Goal: Task Accomplishment & Management: Manage account settings

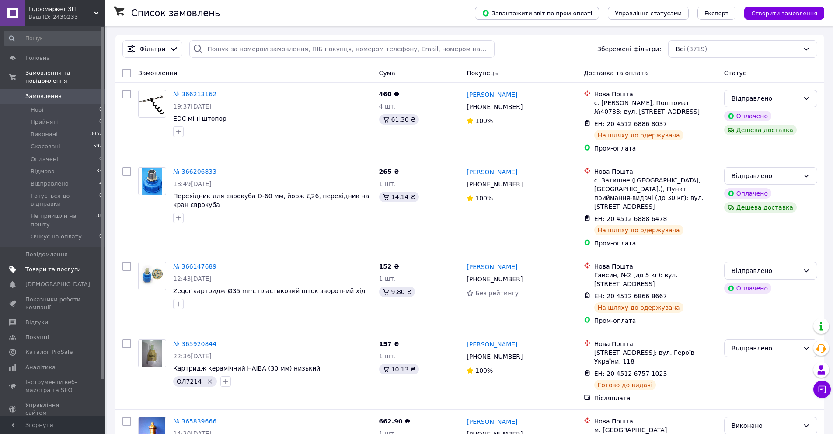
click at [48, 265] on span "Товари та послуги" at bounding box center [53, 269] width 56 height 8
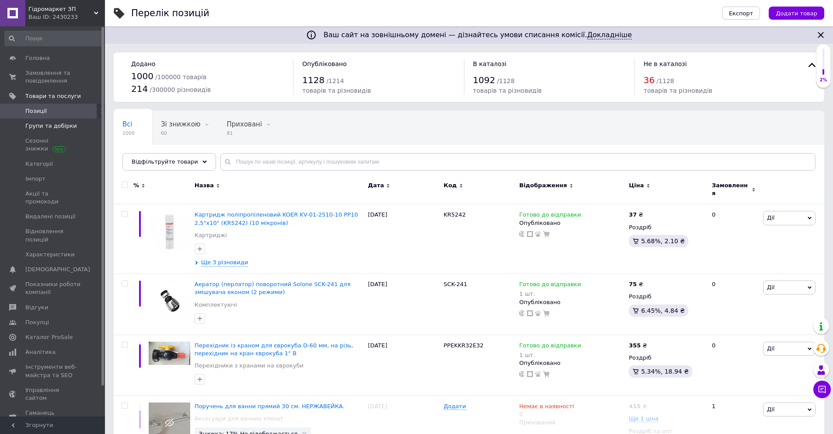
click at [49, 124] on span "Групи та добірки" at bounding box center [51, 126] width 52 height 8
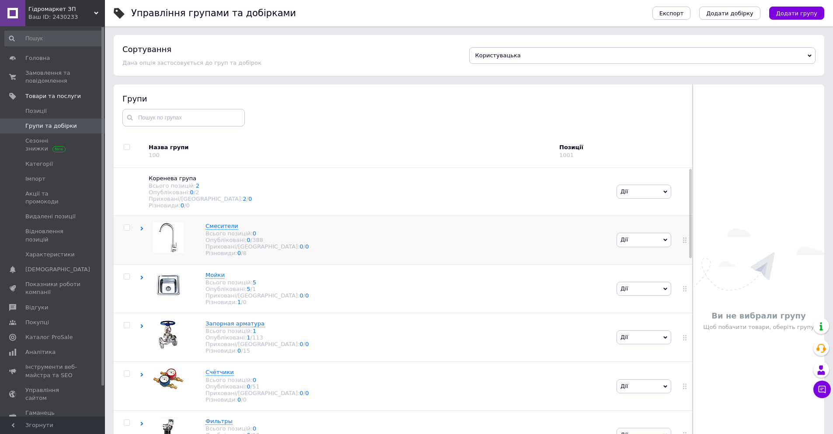
click at [143, 230] on icon at bounding box center [142, 228] width 4 height 4
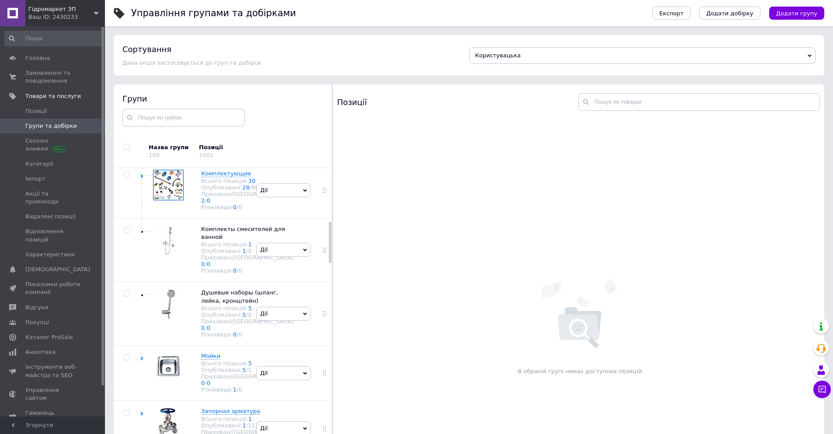
scroll to position [481, 0]
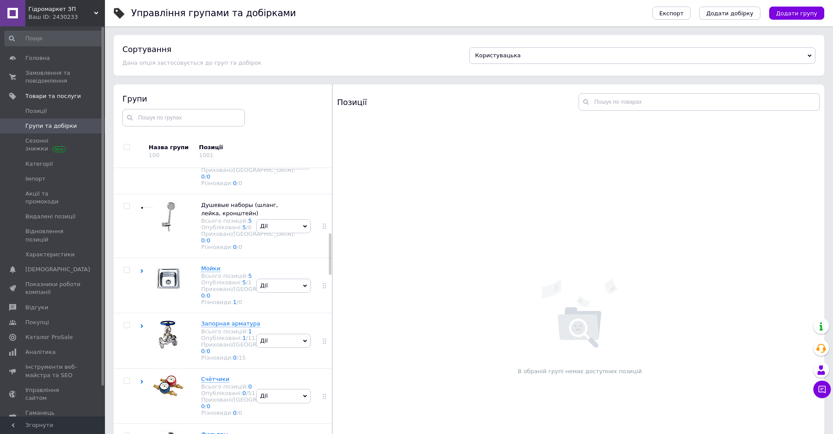
click at [142, 90] on use at bounding box center [142, 89] width 3 height 4
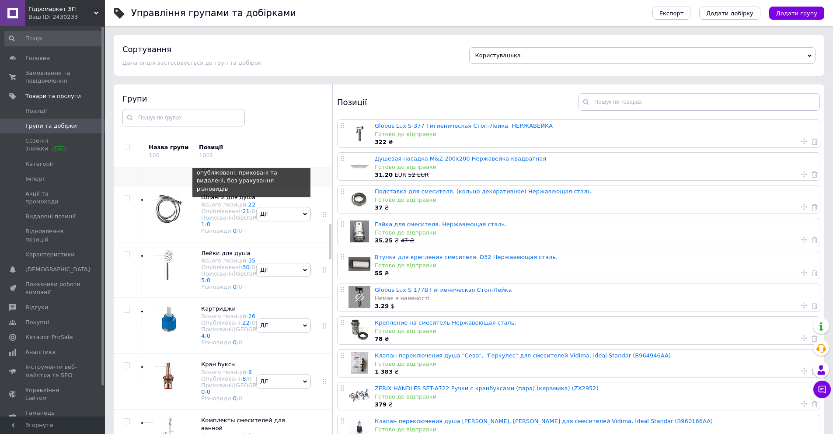
click at [248, 152] on link "20" at bounding box center [251, 149] width 7 height 7
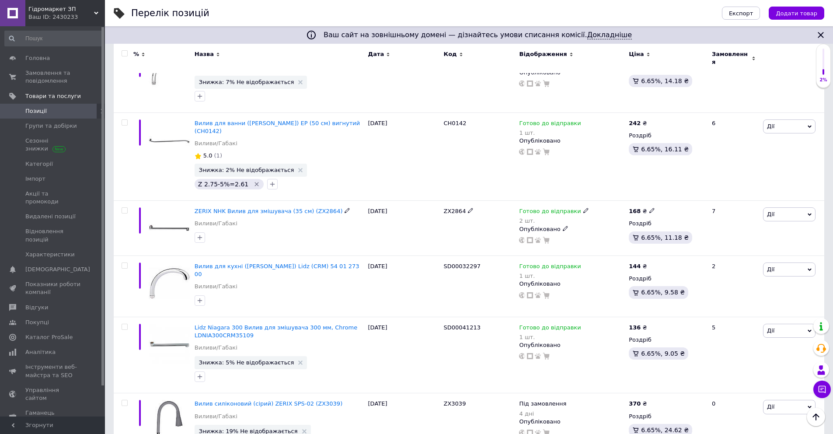
scroll to position [262, 0]
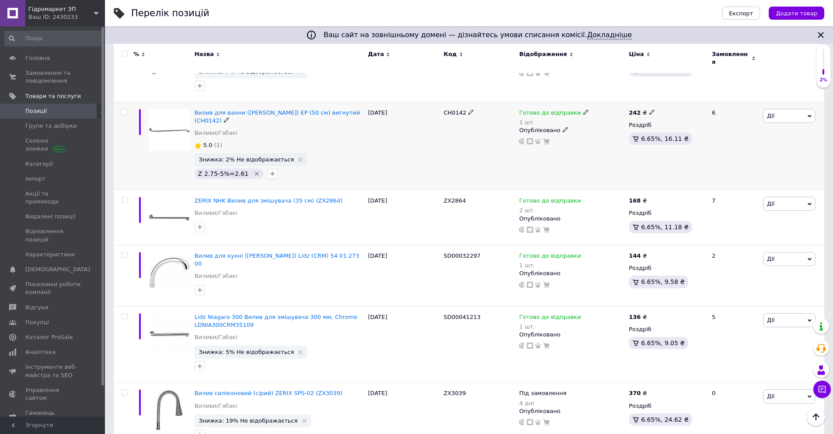
click at [468, 109] on icon at bounding box center [470, 111] width 5 height 5
drag, startPoint x: 466, startPoint y: 99, endPoint x: 437, endPoint y: 100, distance: 29.3
click at [437, 102] on div "Вилив для ванни ([PERSON_NAME]) EP (50 см) вигнутий (CH0142) Виливи/Габакі 5.0 …" at bounding box center [469, 146] width 710 height 88
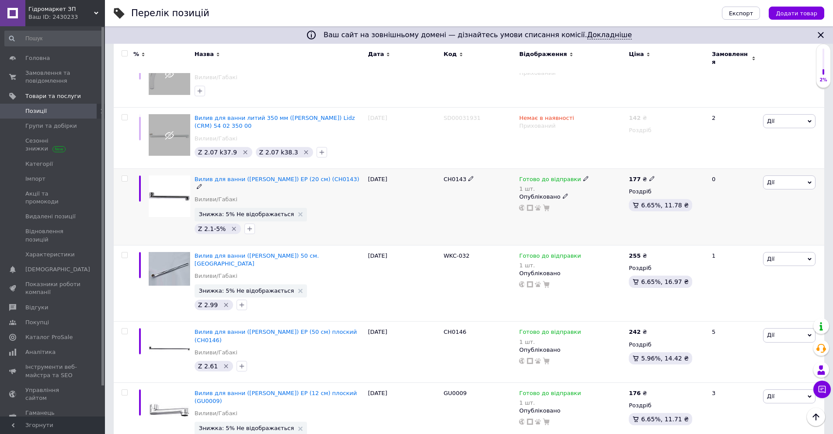
scroll to position [787, 0]
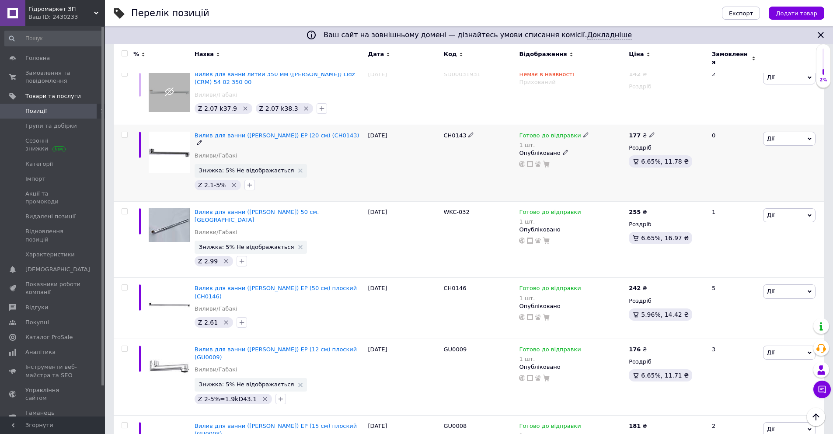
click at [258, 132] on span "Вилив для ванни ([PERSON_NAME]) EP (20 см) (CH0143)" at bounding box center [277, 135] width 165 height 7
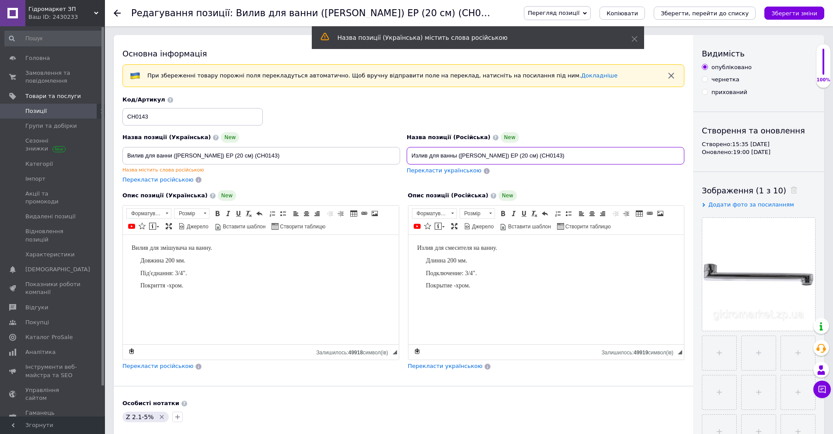
drag, startPoint x: 528, startPoint y: 156, endPoint x: 509, endPoint y: 156, distance: 18.8
click at [509, 156] on input "Излив для ванны ([PERSON_NAME]) EP (20 см) (CH0143)" at bounding box center [546, 155] width 278 height 17
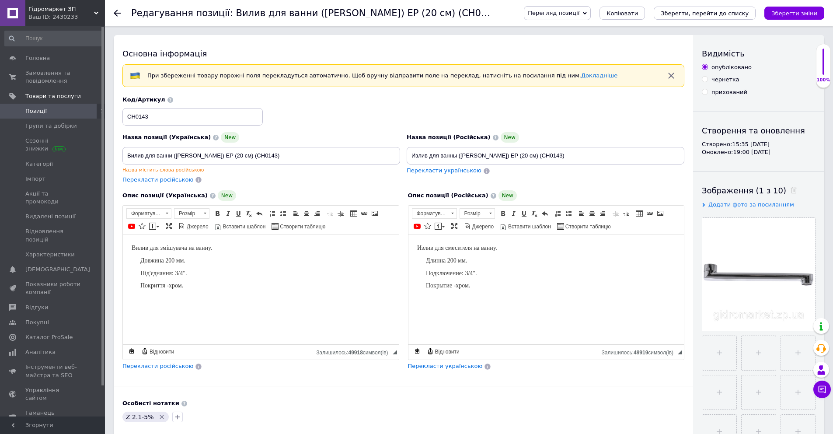
click at [723, 202] on span "Додати фото за посиланням" at bounding box center [751, 204] width 86 height 7
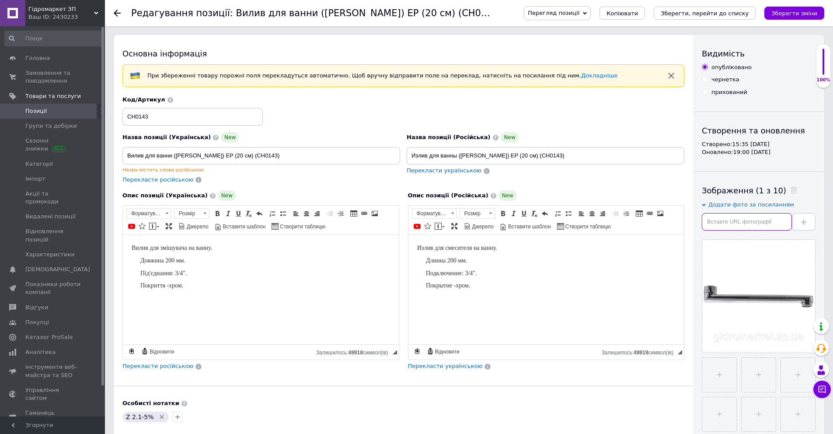
click at [725, 217] on input "text" at bounding box center [747, 221] width 90 height 17
paste input "[URL][DOMAIN_NAME]"
type input "[URL][DOMAIN_NAME]"
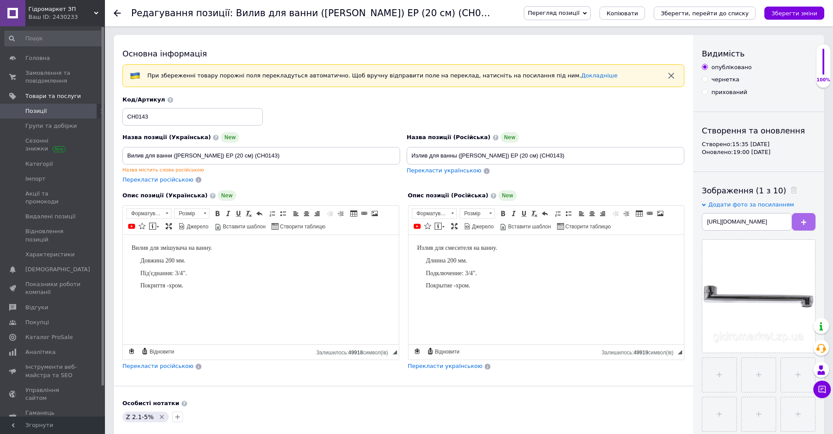
click at [803, 219] on span at bounding box center [803, 221] width 5 height 7
click at [738, 11] on icon "Зберегти, перейти до списку" at bounding box center [705, 13] width 88 height 7
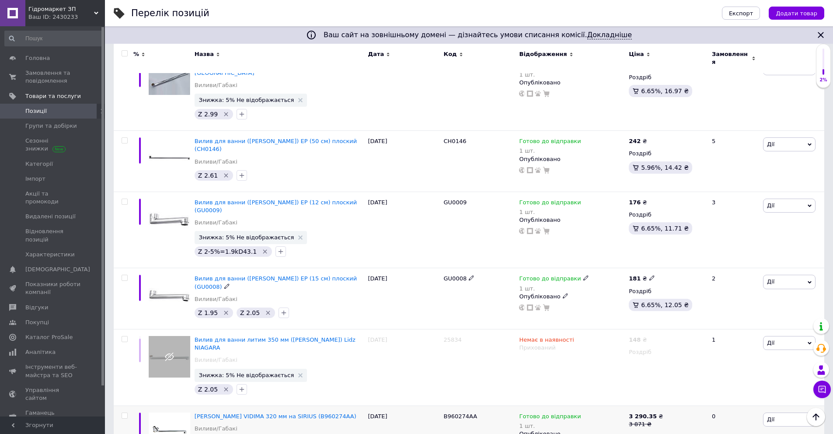
scroll to position [970, 0]
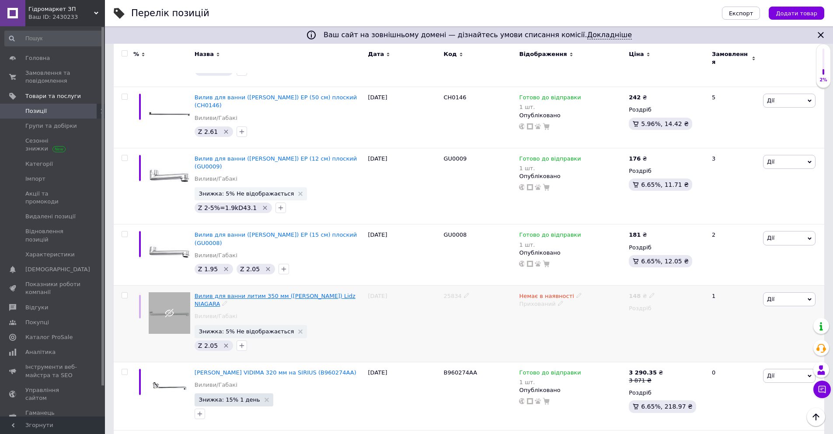
click at [277, 292] on span "Вилив для ванни литим 350 мм ([PERSON_NAME]) Lidz NIAGARA" at bounding box center [275, 299] width 161 height 14
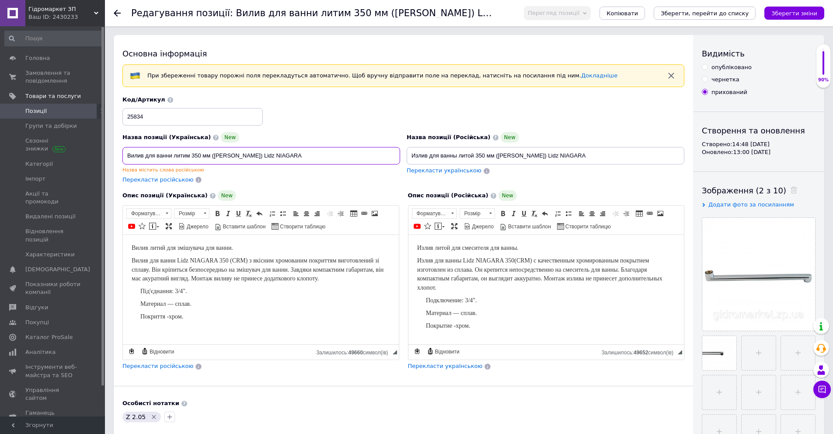
click at [275, 151] on input "Вилив для ванни литим 350 мм ([PERSON_NAME]) Lidz NIAGARA" at bounding box center [261, 155] width 278 height 17
drag, startPoint x: 273, startPoint y: 155, endPoint x: 127, endPoint y: 153, distance: 146.0
click at [127, 153] on input "Вилив для ванни литим 350 мм ([PERSON_NAME]) Lidz NIAGARA" at bounding box center [261, 155] width 278 height 17
paste input "мішувача EP (30 см) (CH0144)"
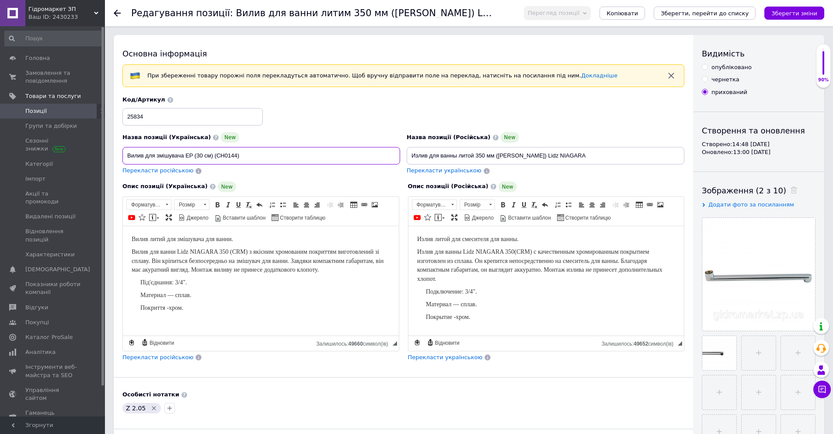
type input "Вилив для змішувача EP (30 см) (CH0144)"
drag, startPoint x: 592, startPoint y: 154, endPoint x: 381, endPoint y: 159, distance: 210.8
click at [381, 159] on div "Назва позиції (Українська) New Вилив для змішувача EP (30 см) (CH0144) Переклас…" at bounding box center [403, 136] width 568 height 86
paste input "смесителя плоский EP (30 см) (CH0144)"
type input "Излив для смесителя плоский EP (30 см) (CH0144)"
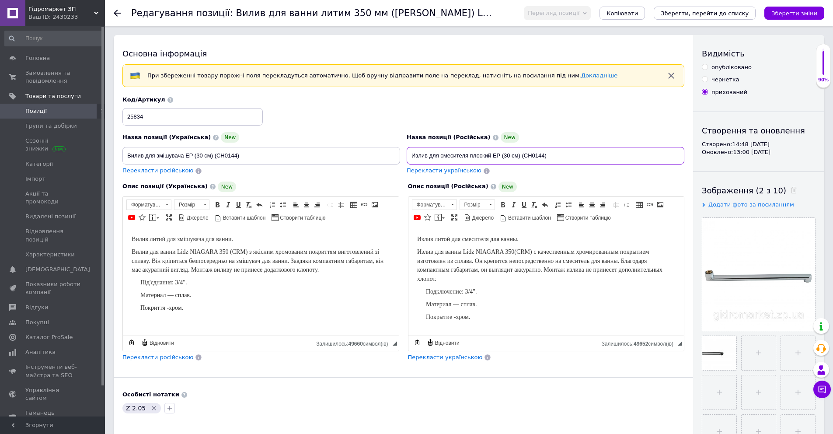
scroll to position [44, 0]
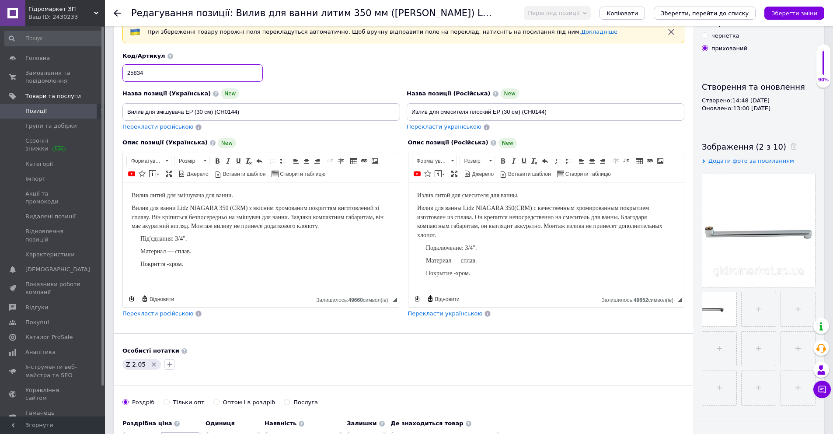
click at [213, 75] on input "25834" at bounding box center [192, 72] width 140 height 17
drag, startPoint x: 165, startPoint y: 72, endPoint x: 115, endPoint y: 76, distance: 50.0
click at [115, 76] on div "Основна інформація При збереженні товару порожні поля перекладуться автоматично…" at bounding box center [403, 249] width 579 height 516
paste input "CH014"
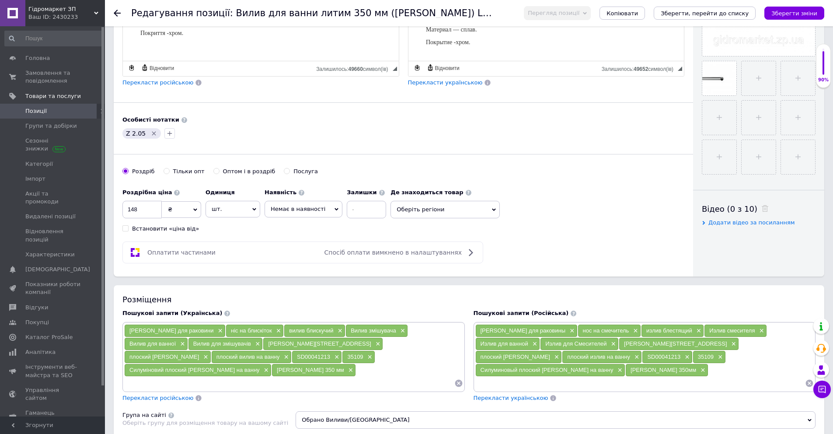
scroll to position [306, 0]
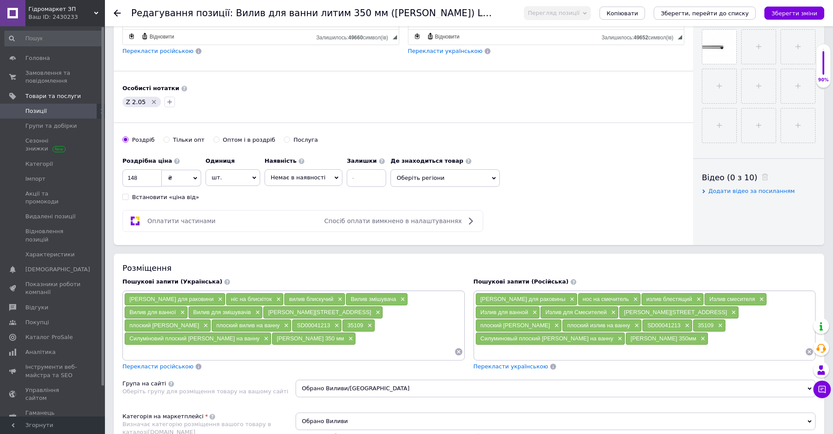
type input "CH0144"
click at [307, 345] on input at bounding box center [289, 351] width 330 height 13
paste input "CH0144"
type input "CH0144"
click at [698, 345] on input at bounding box center [640, 351] width 330 height 13
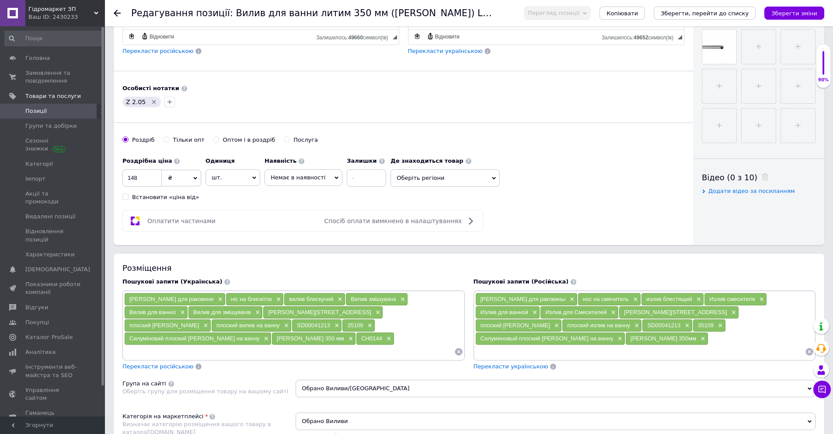
paste input "CH0144"
type input "CH0144"
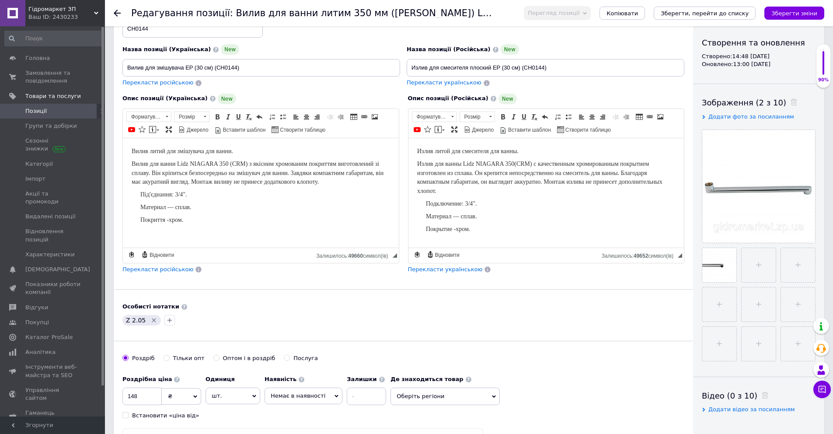
scroll to position [87, 0]
click at [741, 117] on span "Додати фото за посиланням" at bounding box center [751, 117] width 86 height 7
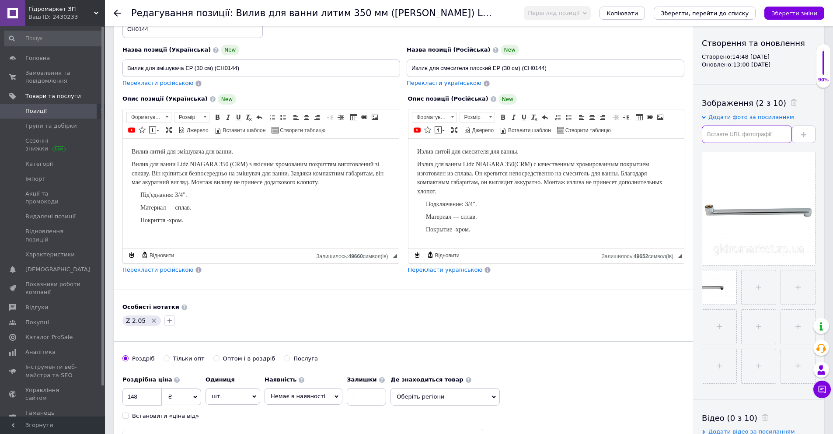
click at [742, 130] on input "text" at bounding box center [747, 133] width 90 height 17
paste input "[URL][DOMAIN_NAME]"
type input "[URL][DOMAIN_NAME]"
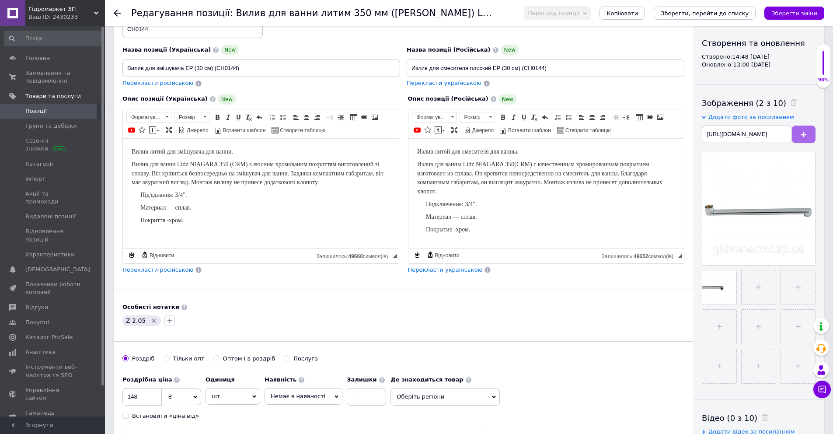
click at [807, 131] on button at bounding box center [804, 133] width 24 height 17
click at [746, 297] on use at bounding box center [746, 297] width 7 height 4
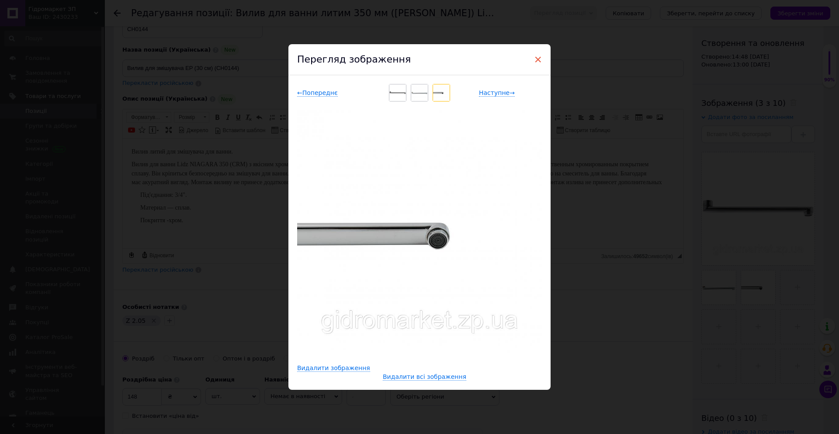
click at [536, 60] on span "×" at bounding box center [538, 59] width 8 height 15
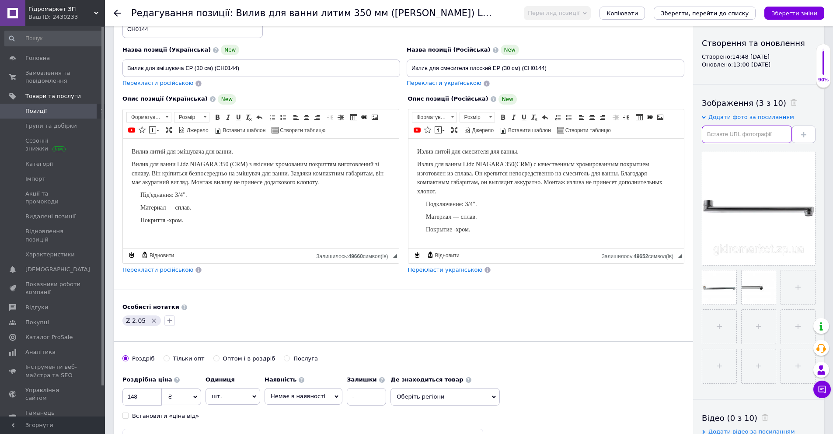
click at [726, 126] on input "text" at bounding box center [747, 133] width 90 height 17
paste input "[URL][DOMAIN_NAME]"
type input "[URL][DOMAIN_NAME]"
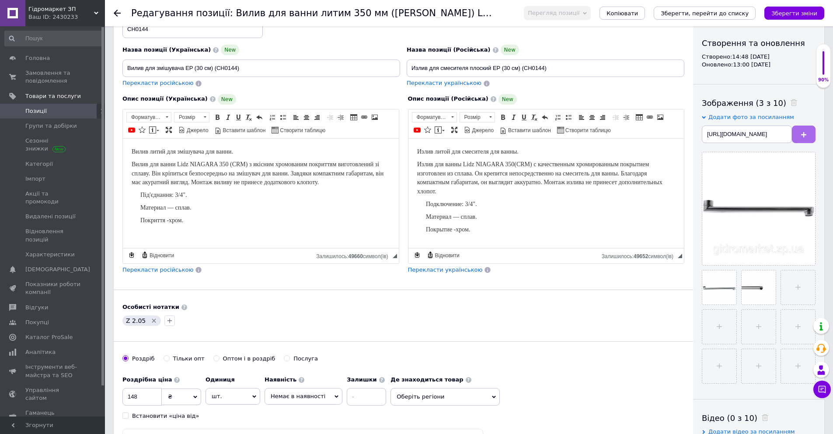
click at [805, 128] on button at bounding box center [804, 133] width 24 height 17
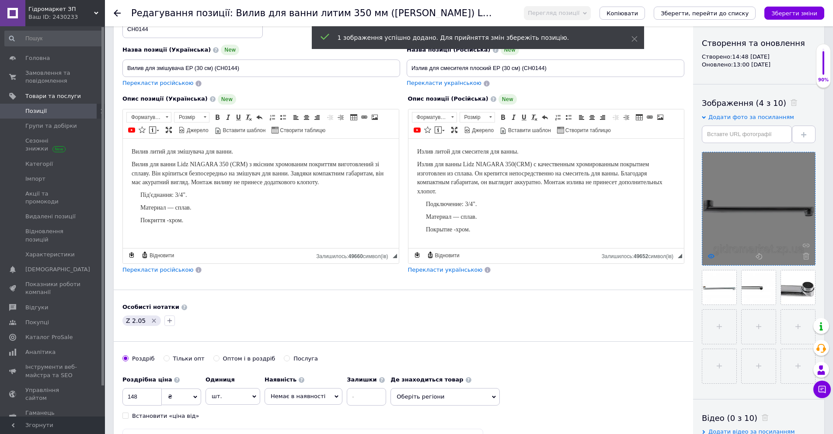
click at [711, 254] on use at bounding box center [711, 256] width 7 height 4
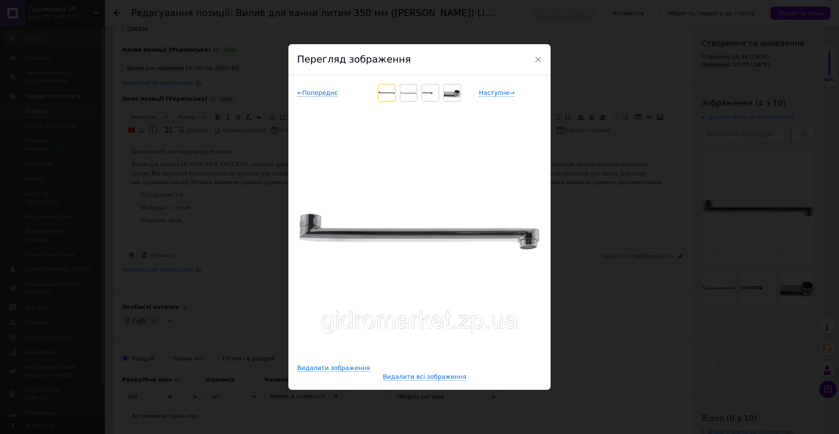
click at [403, 90] on img at bounding box center [408, 92] width 17 height 17
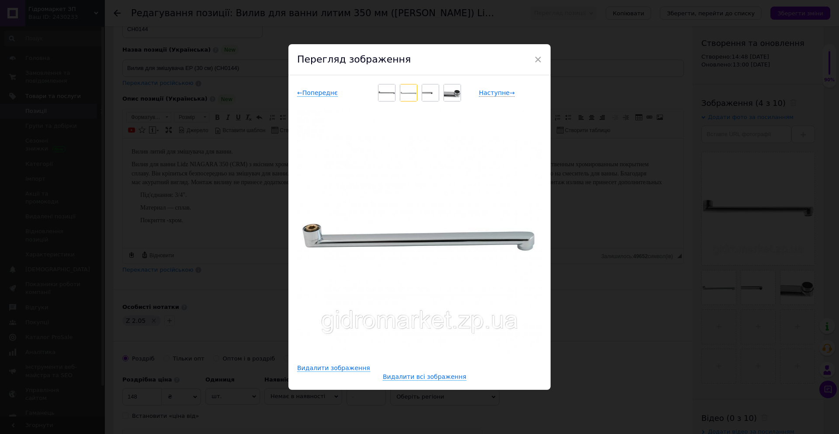
click at [427, 92] on img at bounding box center [430, 92] width 17 height 17
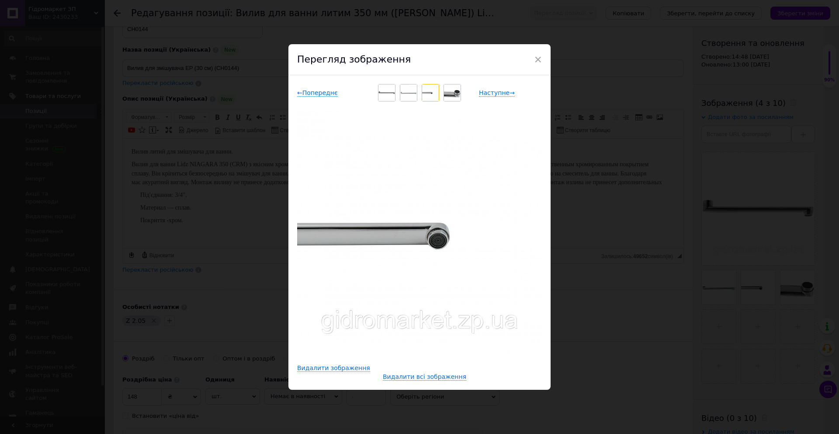
click at [450, 91] on img at bounding box center [452, 92] width 17 height 17
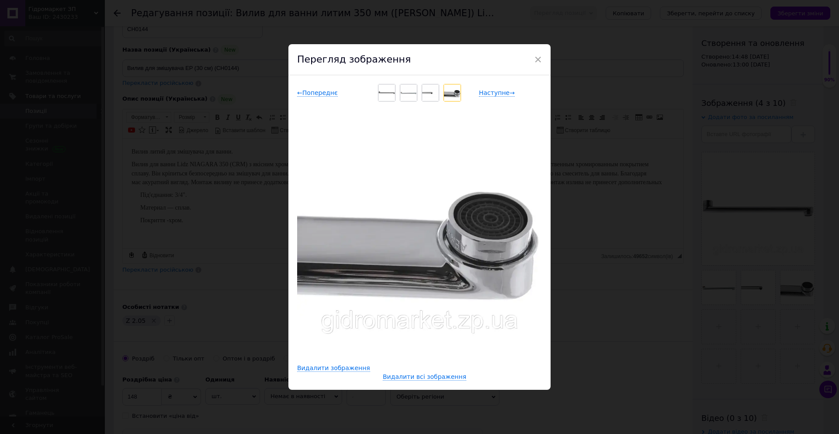
click at [531, 57] on div "Перегляд зображення" at bounding box center [420, 59] width 262 height 31
click at [535, 57] on span "×" at bounding box center [538, 59] width 8 height 15
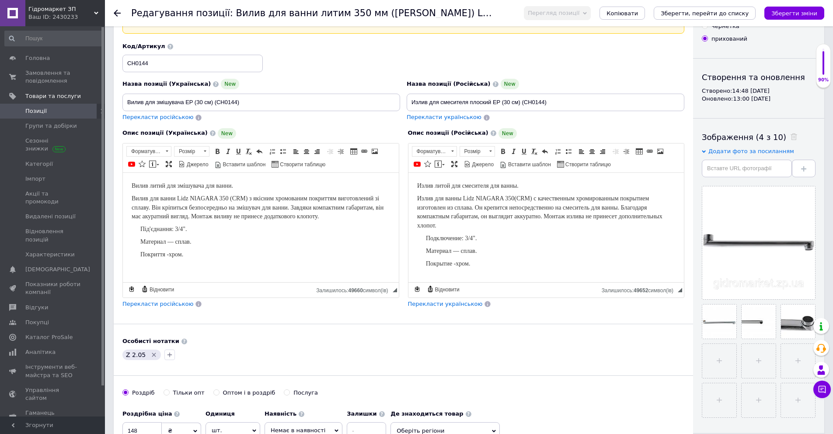
scroll to position [44, 0]
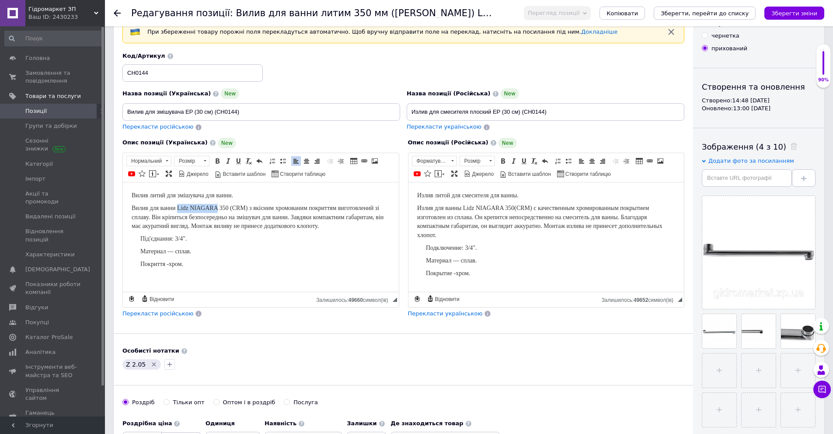
drag, startPoint x: 177, startPoint y: 209, endPoint x: 218, endPoint y: 209, distance: 41.1
click at [218, 209] on p "Вилив для ванни Lidz NIAGARA 350 (CRM) з якісним хромованим покриттям виготовле…" at bounding box center [261, 216] width 258 height 27
click at [227, 205] on p "Вилив для ванни EUROPRODUCT 350 (CRM) з якісним хромованим покриттям виготовлен…" at bounding box center [261, 216] width 258 height 27
drag, startPoint x: 253, startPoint y: 207, endPoint x: 233, endPoint y: 209, distance: 19.7
click at [233, 209] on p "Вилив для ванни EUROPRODUCT 300 (CRM) з якісним хромованим покриттям виготовлен…" at bounding box center [261, 216] width 258 height 27
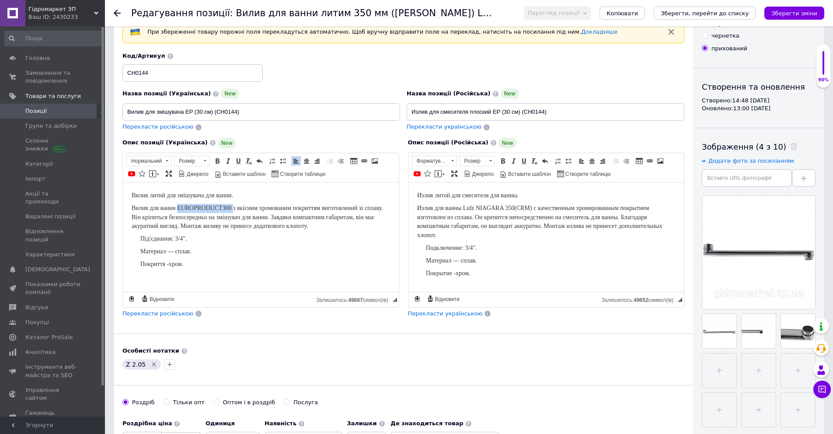
drag, startPoint x: 178, startPoint y: 206, endPoint x: 233, endPoint y: 207, distance: 54.7
click at [233, 207] on p "Вилив для ванни EUROPRODUCT 300 з якісним хромованим покриттям виготовлений зі …" at bounding box center [261, 216] width 258 height 27
click at [219, 158] on span at bounding box center [217, 160] width 7 height 7
click at [240, 224] on span "Копіювати" at bounding box center [244, 224] width 34 height 10
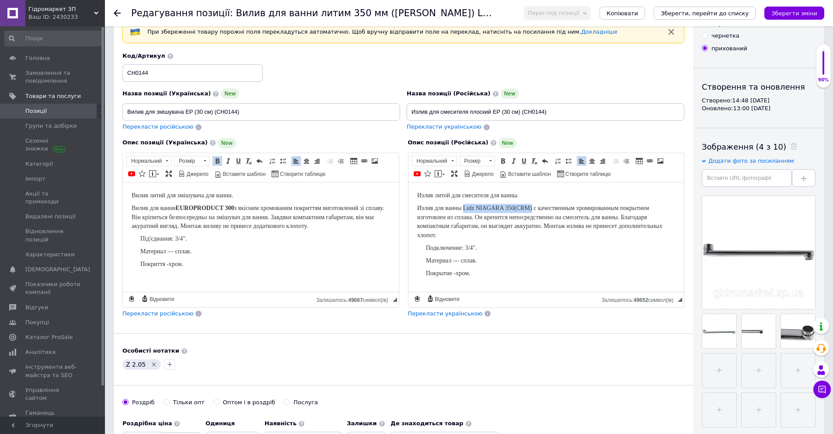
drag, startPoint x: 465, startPoint y: 208, endPoint x: 530, endPoint y: 208, distance: 65.6
click at [530, 208] on p "Излив для ванны Lidz NIAGARA 350(CRM) с качественным хромированным покрытием из…" at bounding box center [546, 221] width 258 height 36
click at [525, 248] on li "Материал ― сплав." at bounding box center [545, 251] width 241 height 9
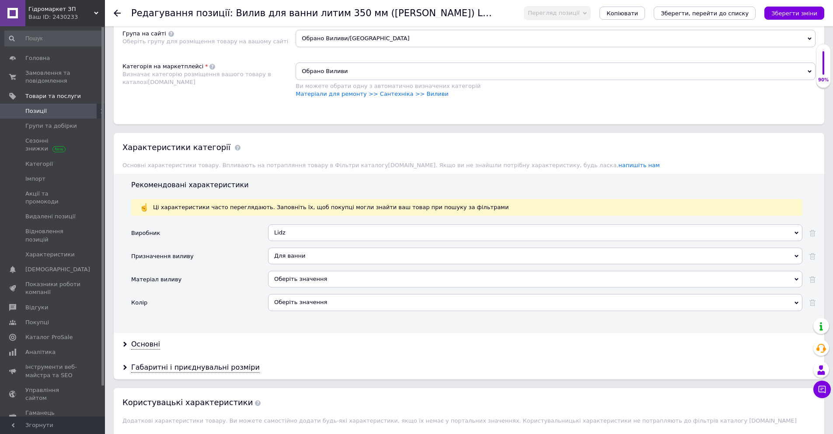
scroll to position [787, 0]
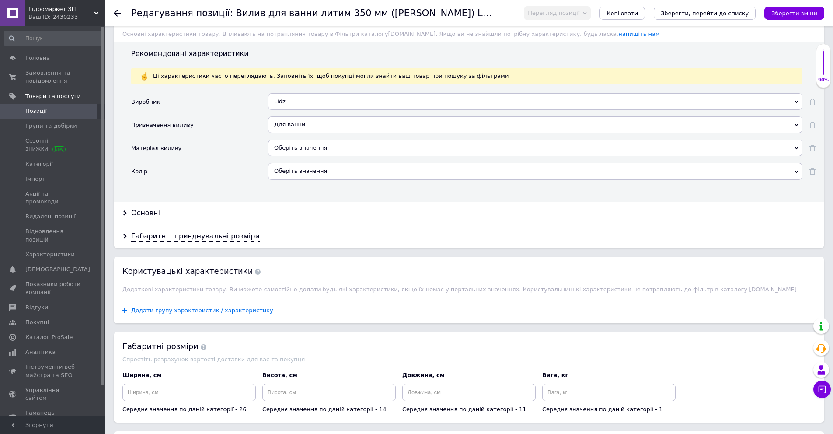
click at [323, 93] on div "Lidz" at bounding box center [535, 101] width 534 height 17
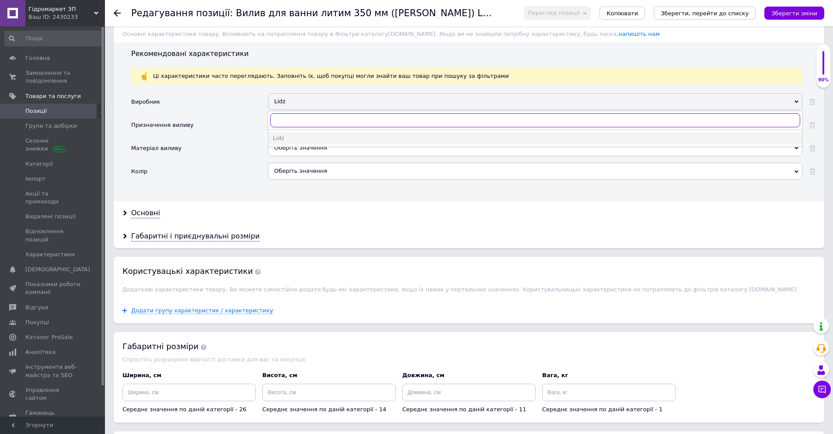
click at [319, 113] on input "text" at bounding box center [535, 120] width 530 height 14
type input "Europrod"
click at [307, 134] on div "EUROPRODUCT" at bounding box center [535, 138] width 525 height 8
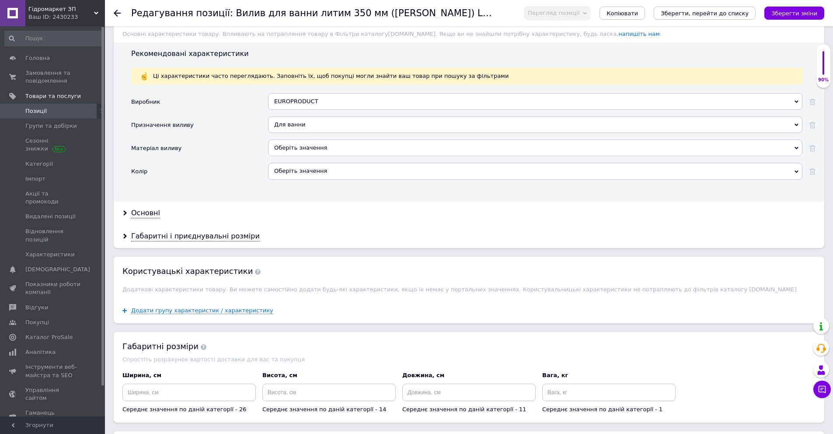
click at [292, 139] on div "Оберіть значення" at bounding box center [535, 147] width 534 height 17
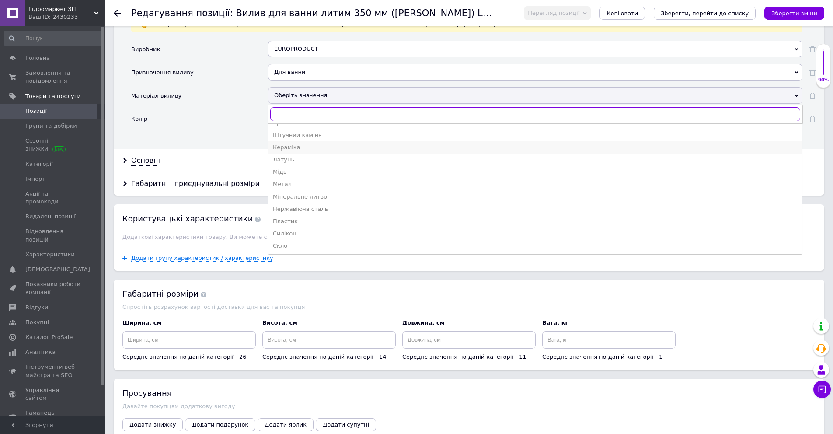
scroll to position [874, 0]
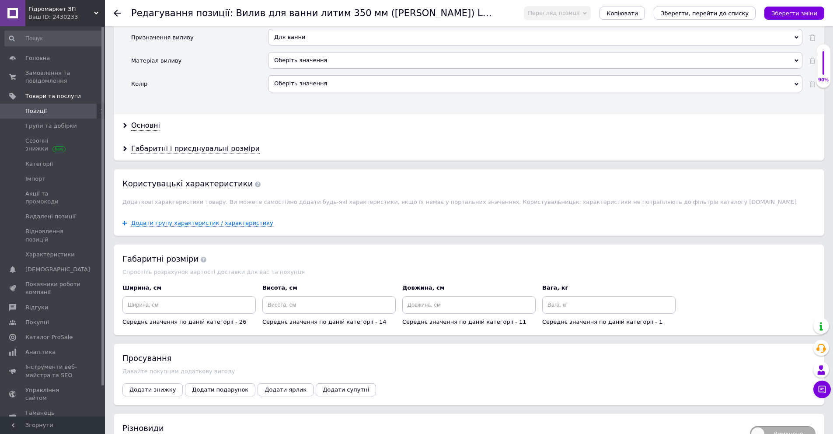
click at [220, 75] on div "Колір" at bounding box center [199, 86] width 137 height 23
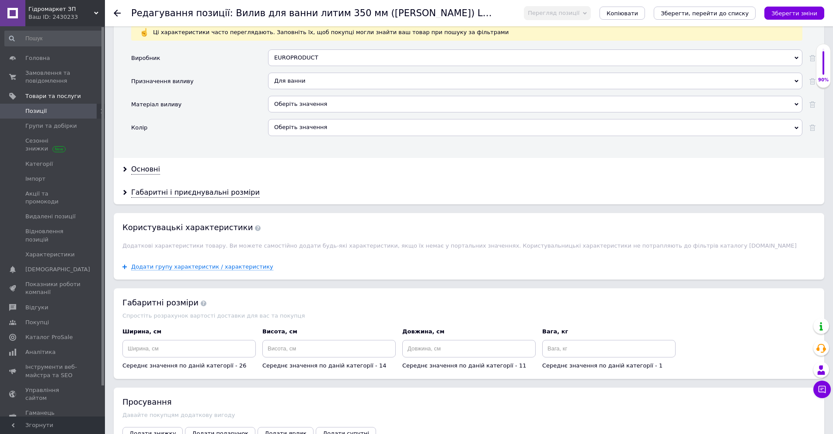
scroll to position [787, 0]
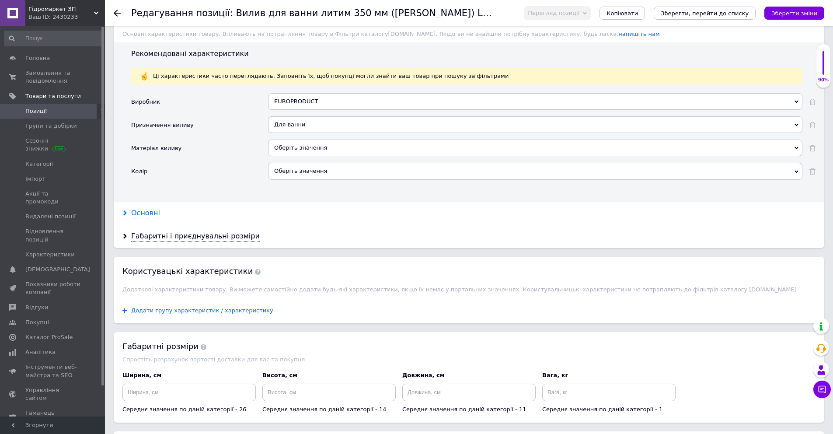
click at [148, 208] on div "Основні" at bounding box center [145, 213] width 29 height 10
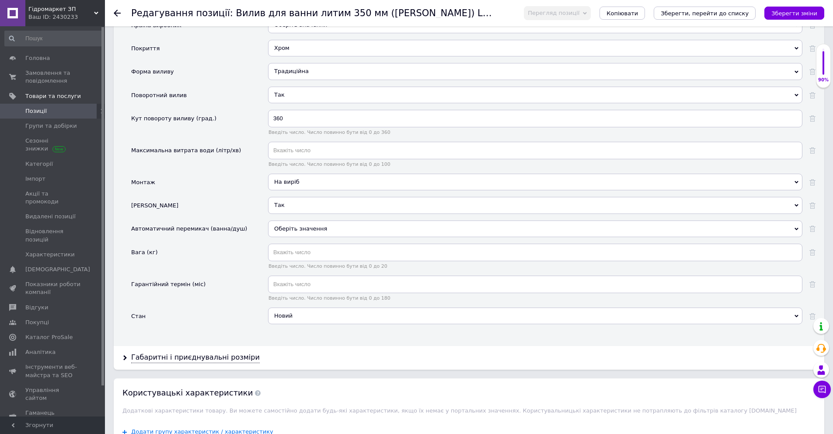
scroll to position [1006, 0]
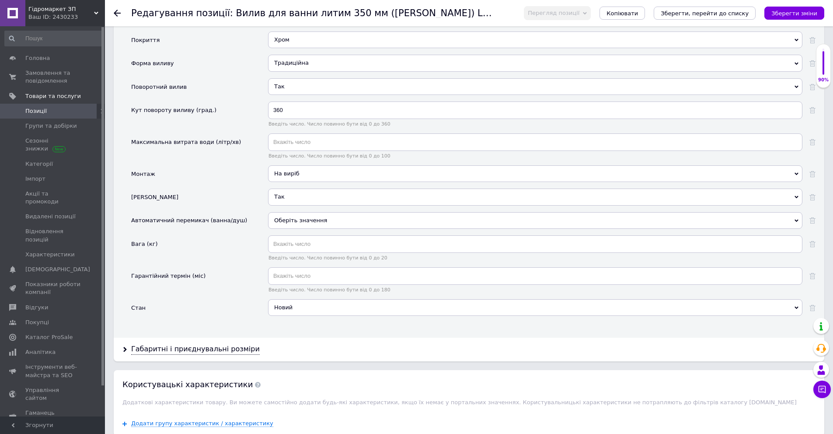
click at [349, 299] on div "Новий" at bounding box center [535, 307] width 534 height 17
click at [202, 308] on div "Стан" at bounding box center [199, 310] width 137 height 23
click at [811, 305] on use at bounding box center [812, 308] width 6 height 6
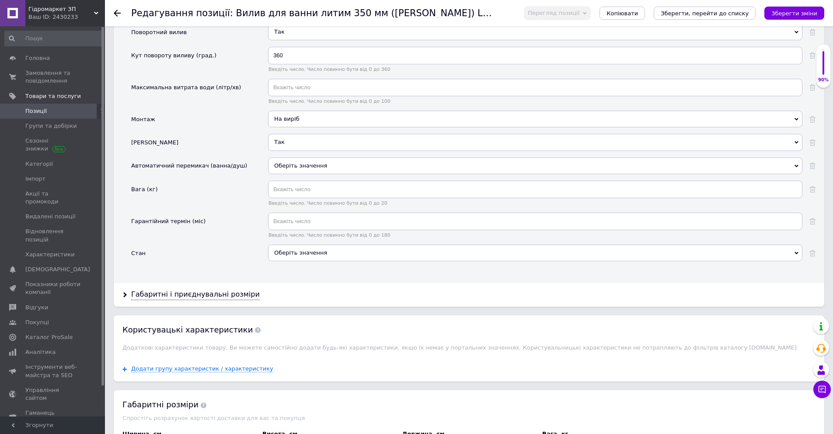
scroll to position [1049, 0]
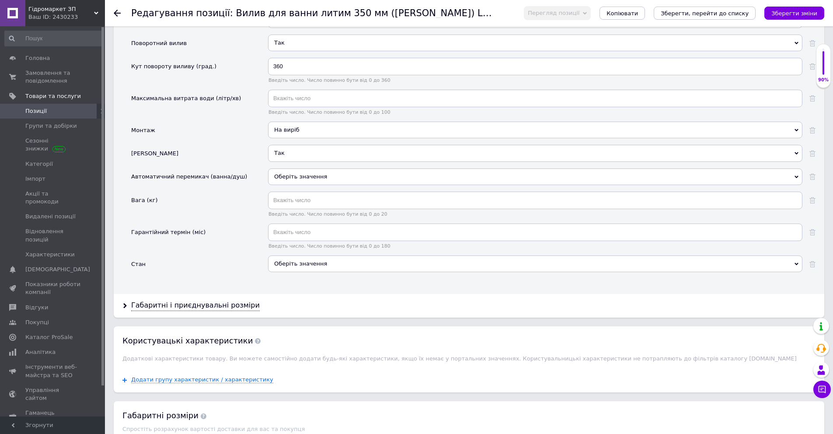
click at [327, 168] on span "Оберіть значення" at bounding box center [535, 176] width 534 height 17
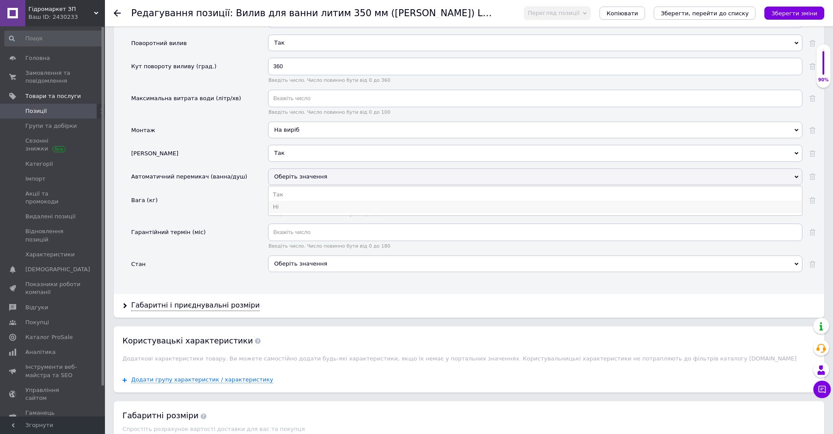
click at [282, 201] on li "Ні" at bounding box center [534, 207] width 533 height 12
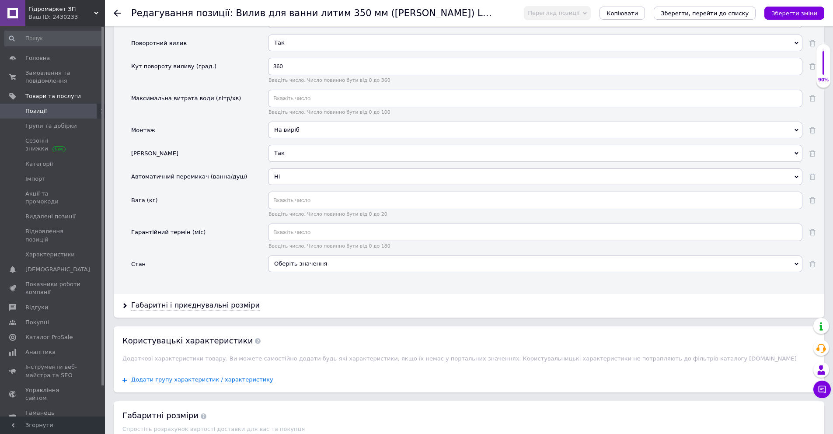
click at [284, 255] on div "Оберіть значення" at bounding box center [535, 263] width 534 height 17
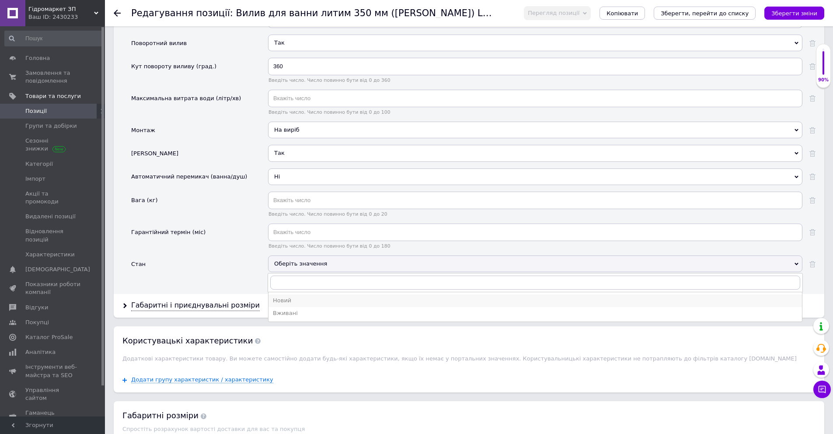
click at [289, 296] on div "Новий" at bounding box center [535, 300] width 525 height 8
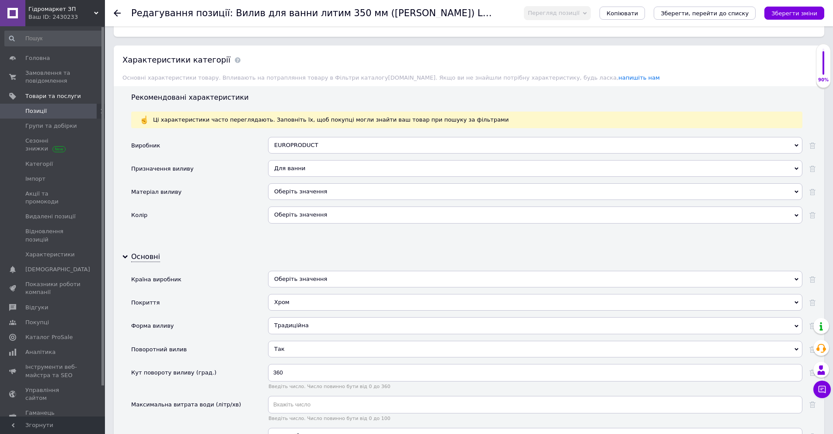
scroll to position [525, 0]
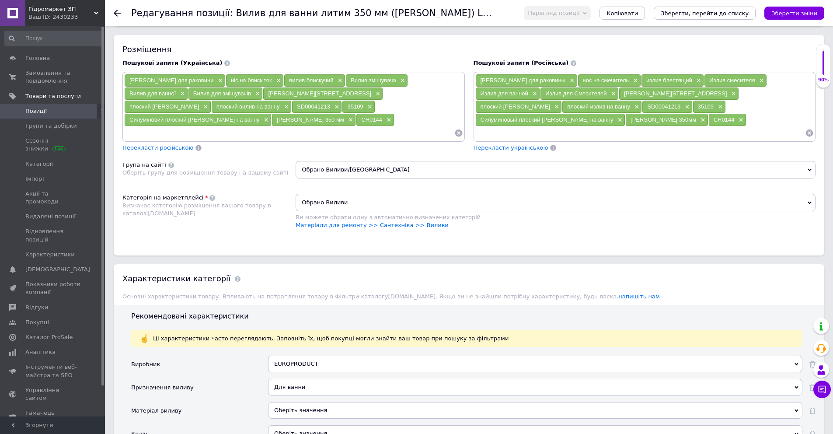
click at [825, 66] on div "90%" at bounding box center [823, 66] width 14 height 35
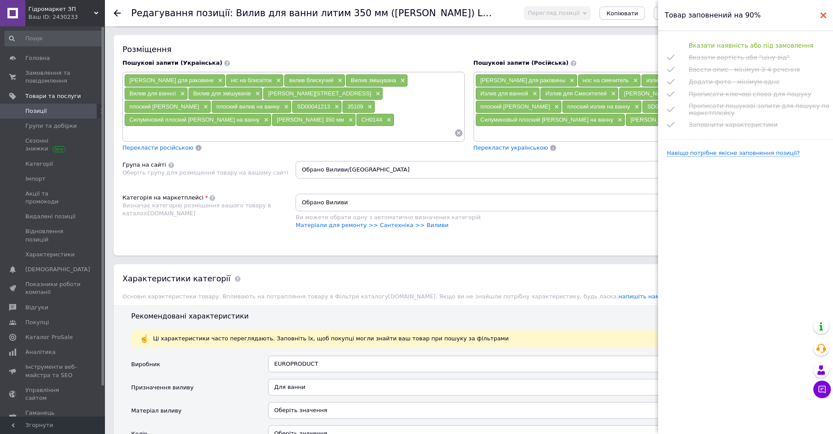
click at [824, 15] on use at bounding box center [823, 15] width 6 height 6
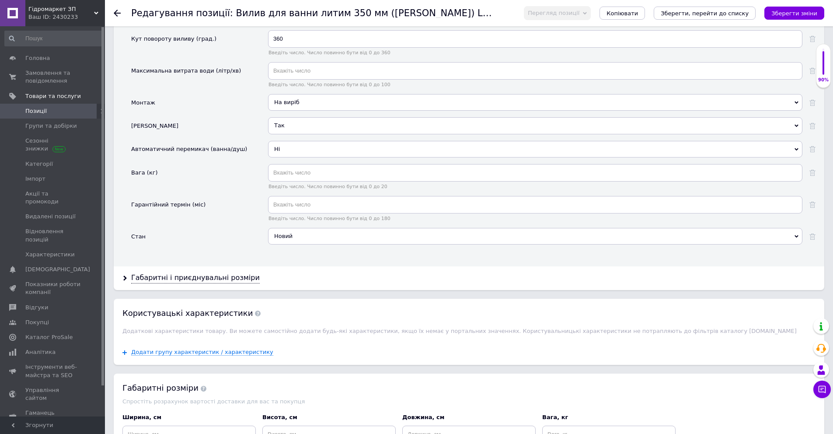
scroll to position [1093, 0]
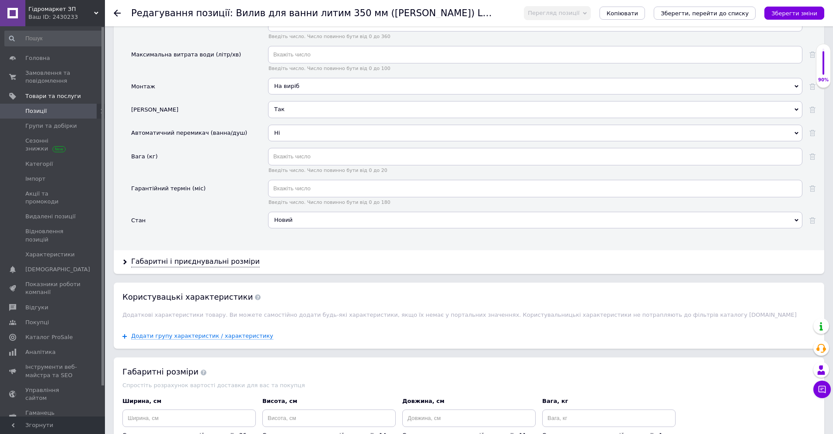
click at [287, 212] on div "Новий" at bounding box center [535, 220] width 534 height 17
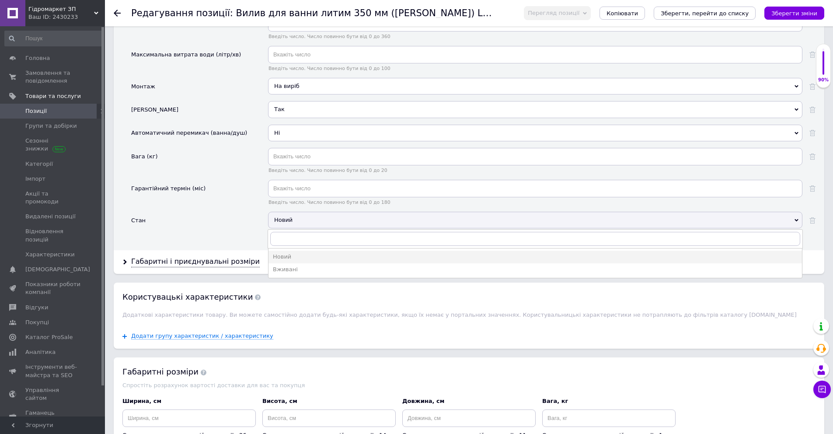
click at [238, 212] on div "Стан" at bounding box center [199, 223] width 137 height 23
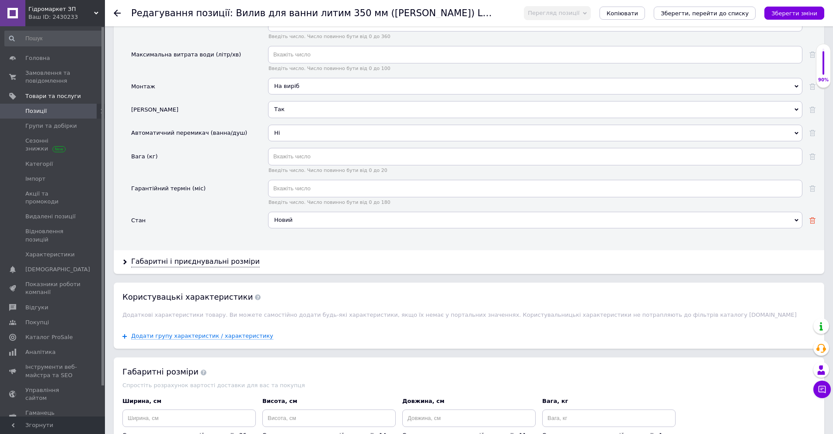
click at [812, 217] on icon at bounding box center [812, 220] width 6 height 6
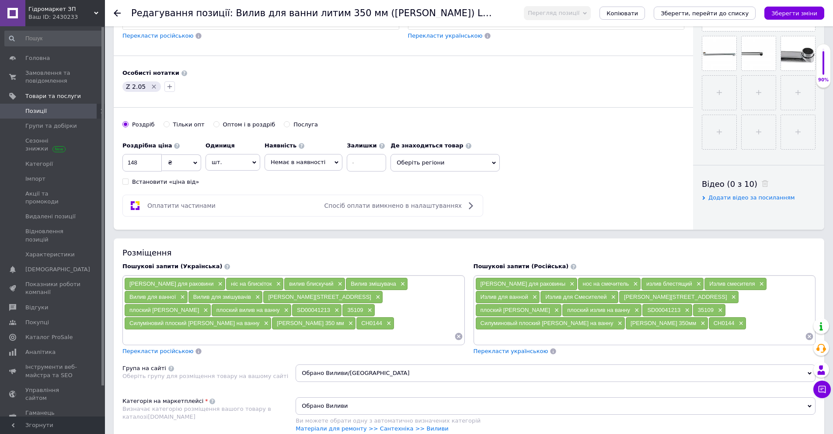
scroll to position [320, 0]
drag, startPoint x: 137, startPoint y: 163, endPoint x: 131, endPoint y: 161, distance: 6.8
click at [131, 161] on input "148" at bounding box center [141, 163] width 39 height 17
type input "198"
click at [332, 162] on span "Немає в наявності" at bounding box center [303, 163] width 78 height 17
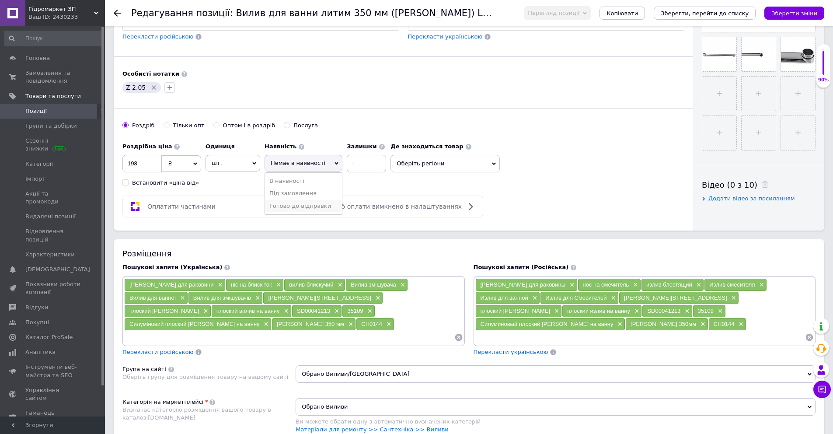
click at [310, 205] on li "Готово до відправки" at bounding box center [303, 206] width 77 height 12
click at [359, 161] on input at bounding box center [373, 163] width 39 height 17
type input "1"
click at [444, 178] on div "Роздрібна ціна 198 ₴ $ EUR CHF GBP ¥ PLN ₸ MDL HUF KGS CNY TRY KRW lei Встанови…" at bounding box center [403, 162] width 562 height 49
click at [742, 10] on icon "Зберегти, перейти до списку" at bounding box center [705, 13] width 88 height 7
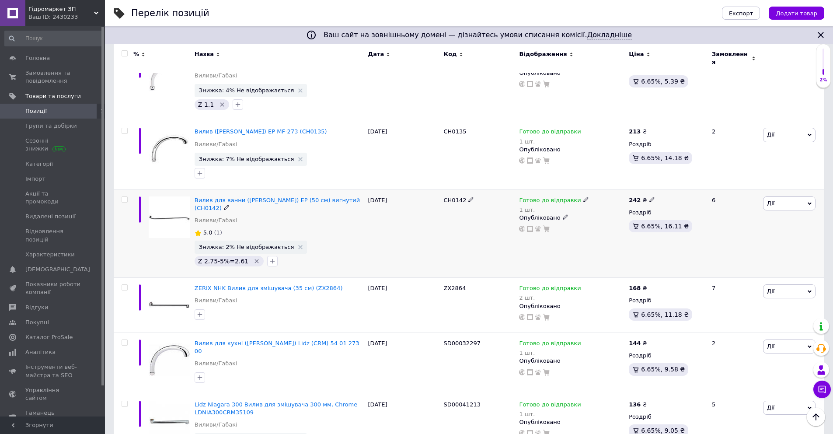
scroll to position [306, 0]
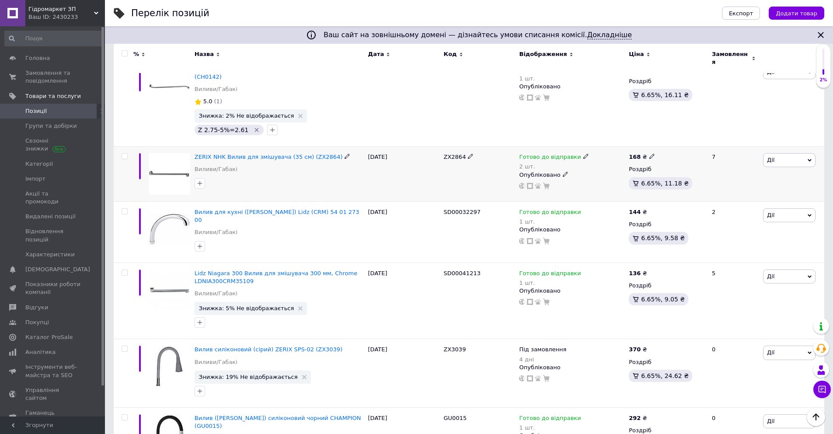
click at [468, 153] on icon at bounding box center [470, 155] width 5 height 5
drag, startPoint x: 467, startPoint y: 134, endPoint x: 442, endPoint y: 137, distance: 25.5
click at [442, 150] on input "ZX2864" at bounding box center [476, 156] width 70 height 13
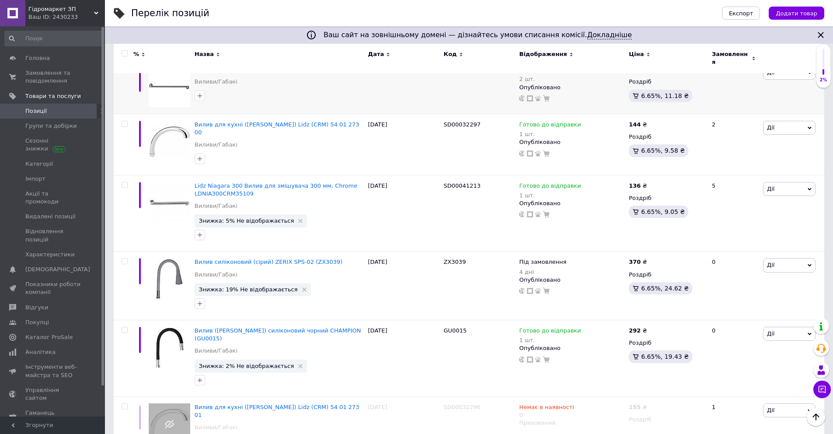
scroll to position [481, 0]
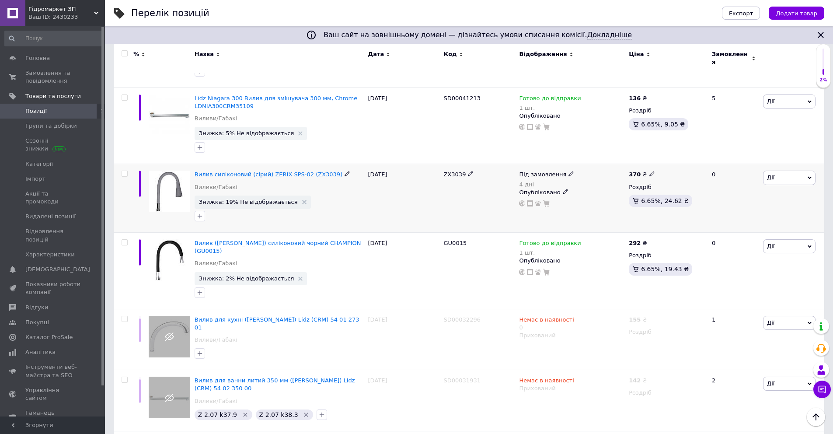
click at [468, 171] on icon at bounding box center [470, 173] width 5 height 5
drag, startPoint x: 463, startPoint y: 147, endPoint x: 443, endPoint y: 147, distance: 20.1
click at [443, 168] on input "ZX3039" at bounding box center [476, 174] width 70 height 13
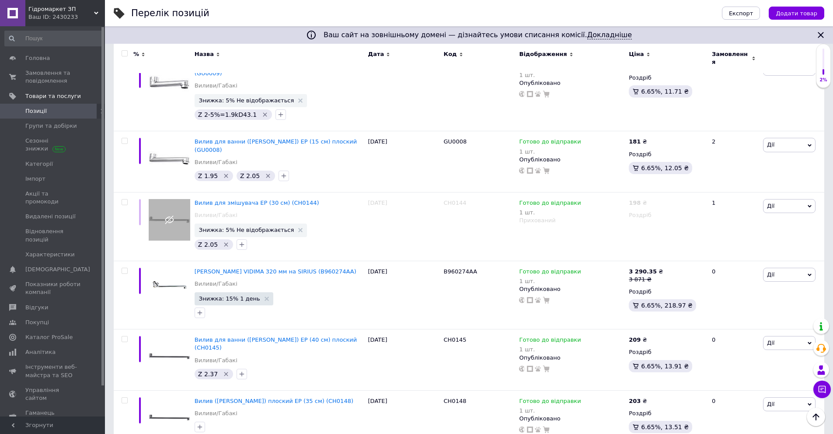
scroll to position [1057, 0]
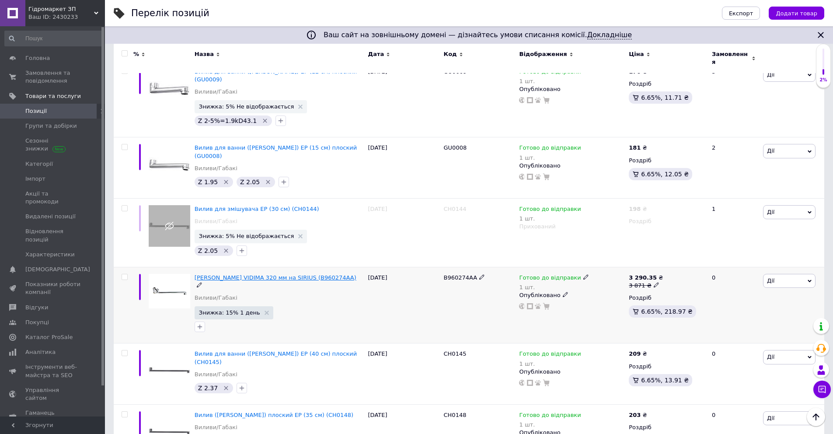
click at [275, 274] on span "[PERSON_NAME] VIDIMA 320 мм на SIRIUS (B960274AA)" at bounding box center [276, 277] width 162 height 7
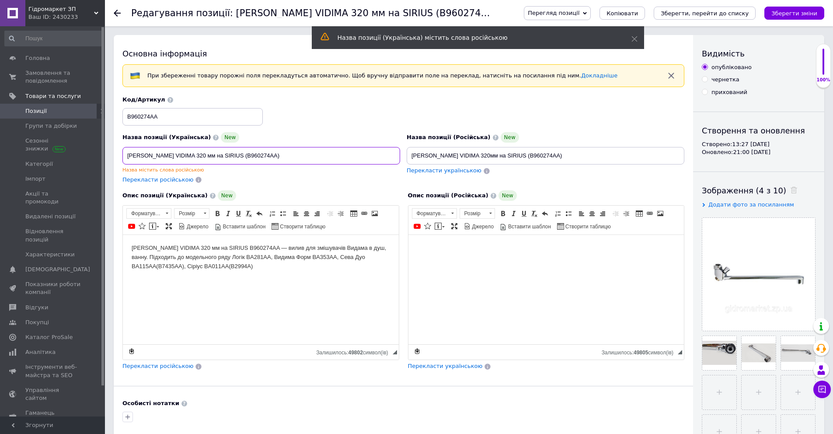
drag, startPoint x: 127, startPoint y: 154, endPoint x: 141, endPoint y: 154, distance: 14.0
click at [141, 154] on input "[PERSON_NAME] VIDIMA 320 мм на SIRIUS (B960274AA)" at bounding box center [261, 155] width 278 height 17
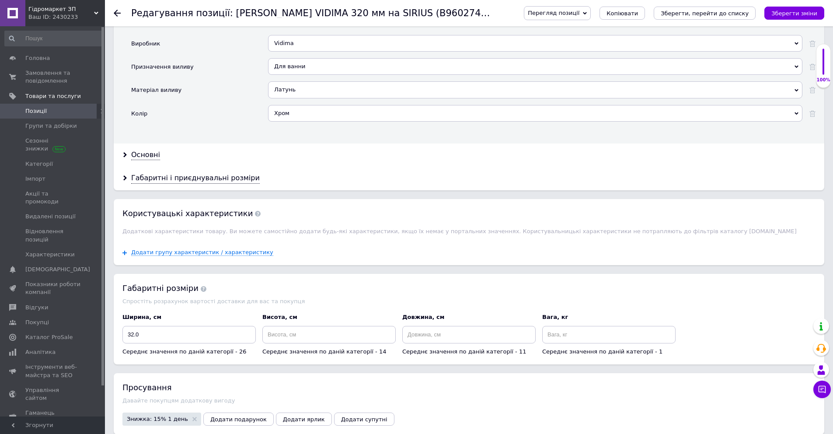
scroll to position [874, 0]
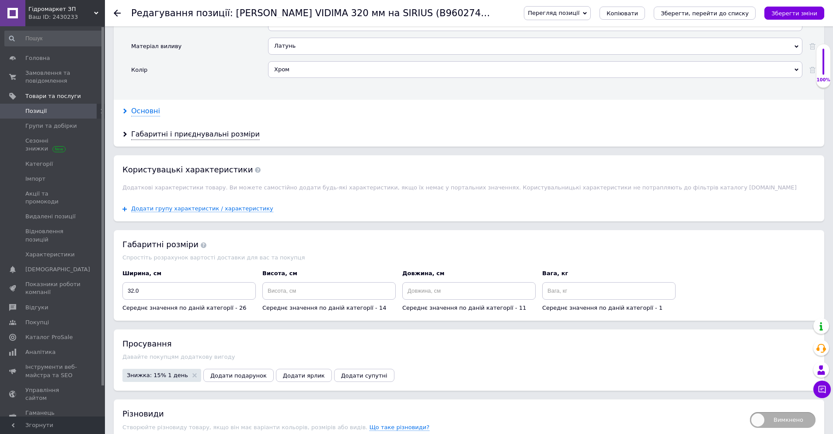
click at [153, 106] on div "Основні" at bounding box center [145, 111] width 29 height 10
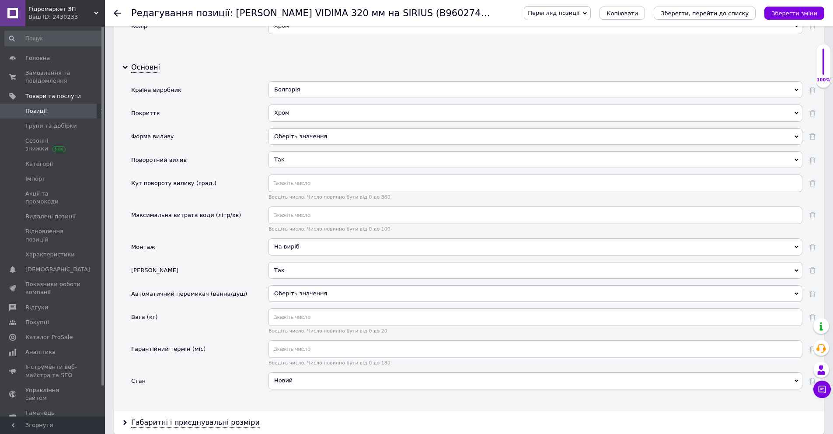
scroll to position [962, 0]
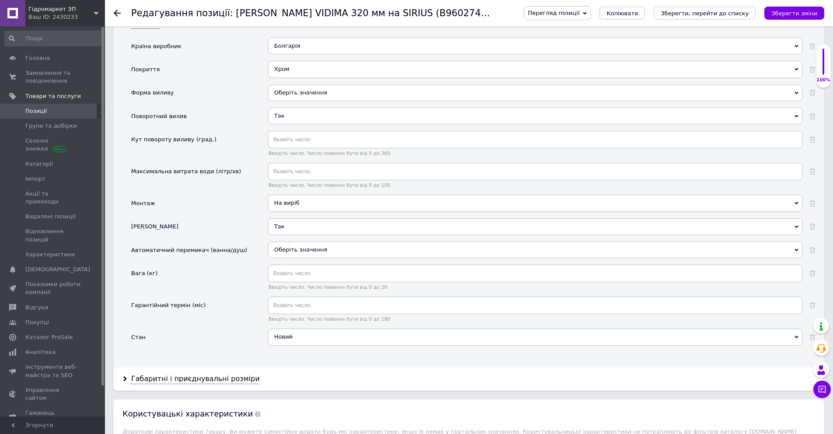
click at [292, 246] on span "Оберіть значення" at bounding box center [300, 249] width 53 height 7
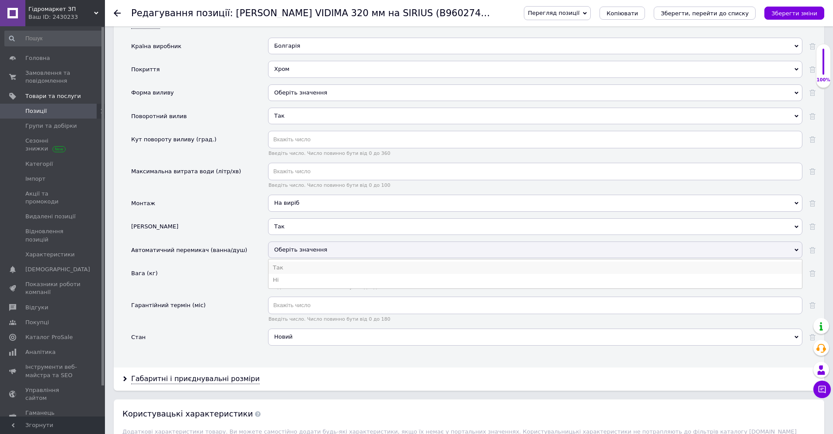
click at [285, 261] on li "Так" at bounding box center [534, 267] width 533 height 12
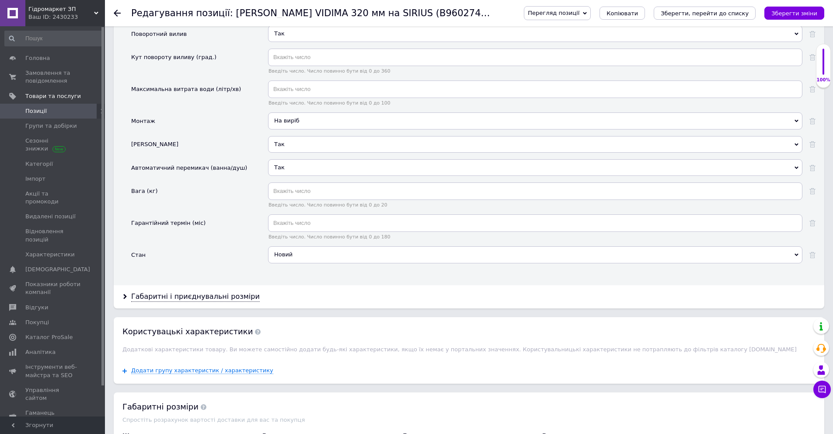
scroll to position [1049, 0]
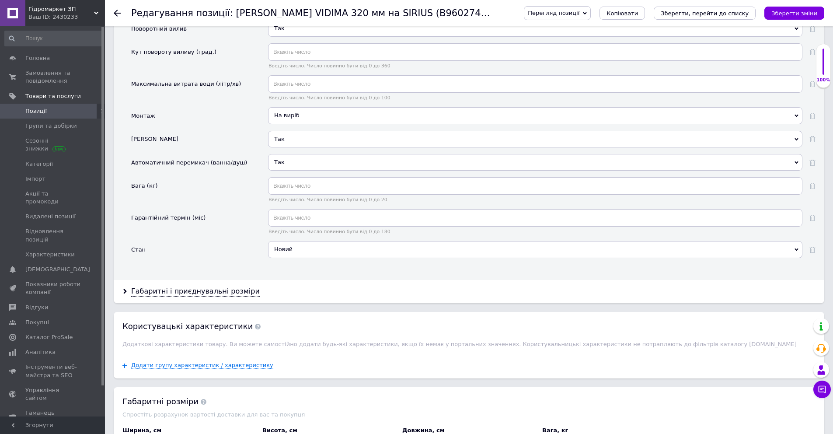
click at [297, 154] on span "Так" at bounding box center [535, 162] width 534 height 17
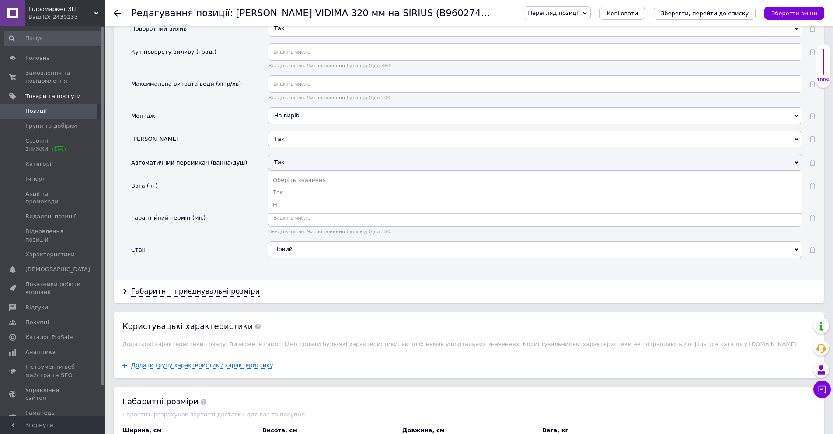
click at [297, 154] on span "Так" at bounding box center [535, 162] width 534 height 17
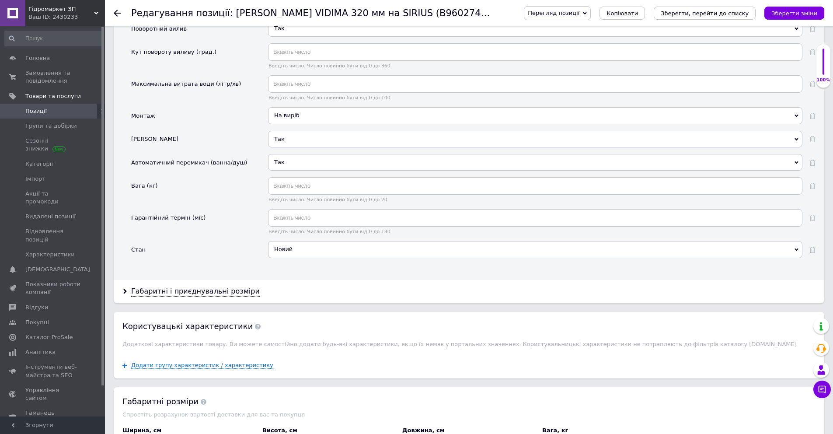
click at [289, 154] on span "Так" at bounding box center [535, 162] width 534 height 17
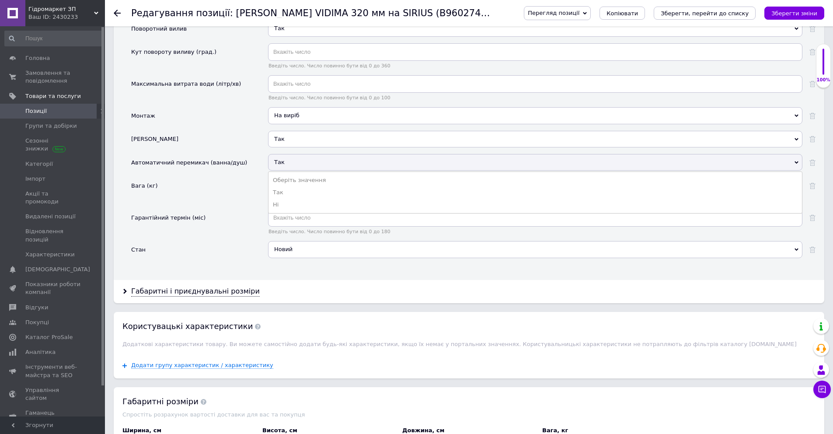
click at [290, 154] on span "Так" at bounding box center [535, 162] width 534 height 17
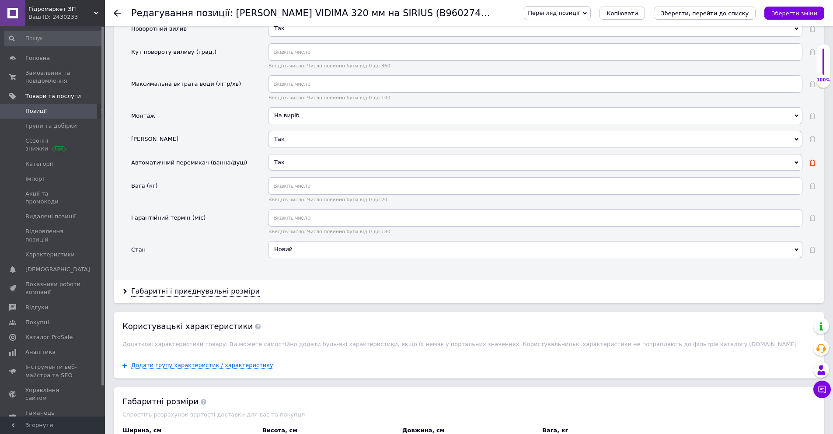
click at [814, 160] on icon at bounding box center [812, 163] width 6 height 6
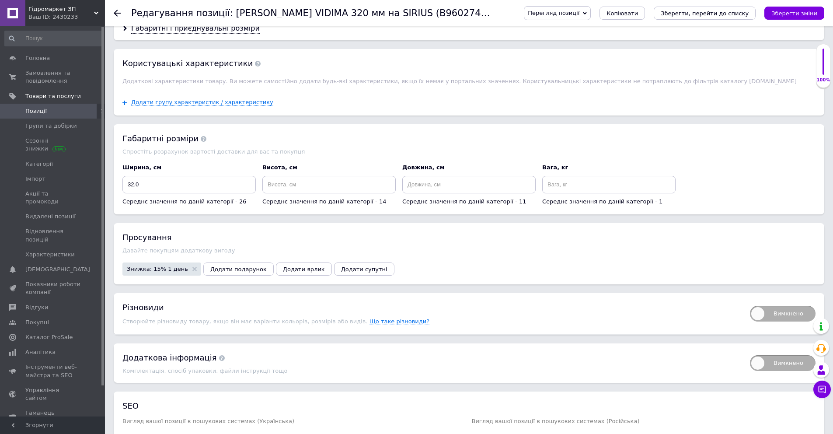
scroll to position [1399, 0]
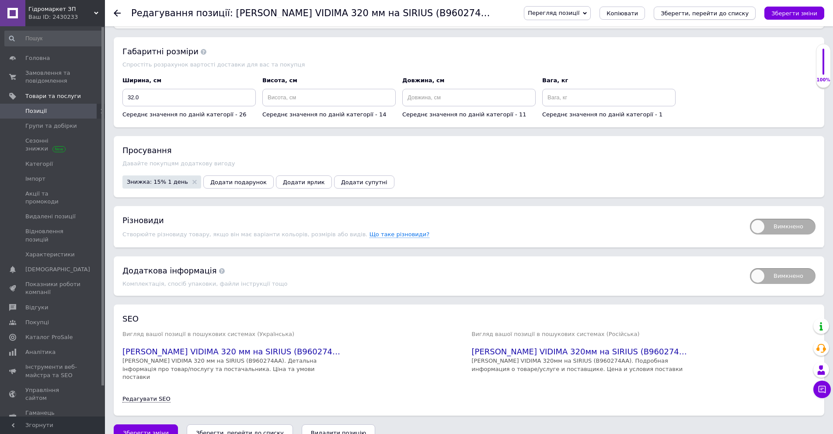
click at [699, 11] on icon "Зберегти, перейти до списку" at bounding box center [705, 13] width 88 height 7
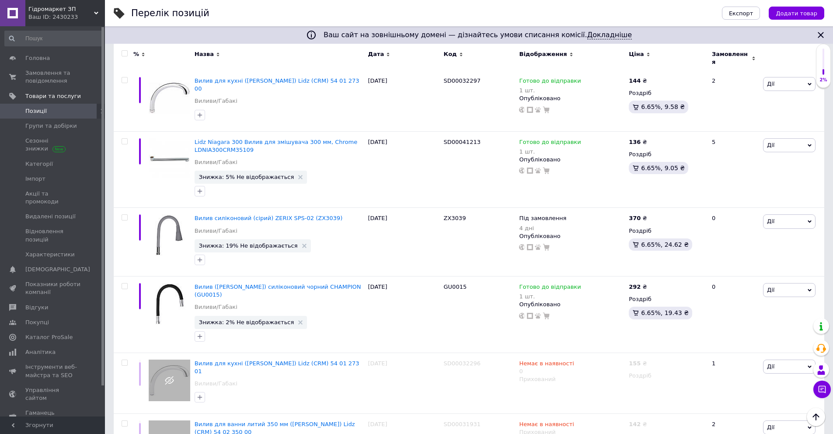
scroll to position [568, 0]
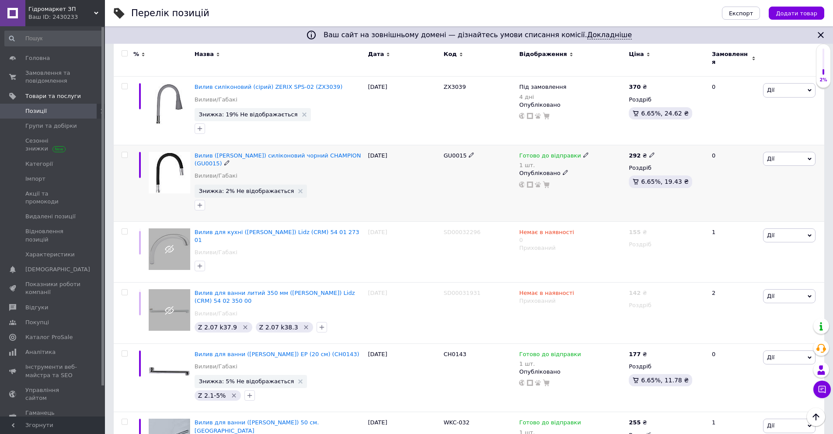
click at [469, 152] on icon at bounding box center [471, 154] width 5 height 5
drag, startPoint x: 469, startPoint y: 127, endPoint x: 443, endPoint y: 128, distance: 26.2
click at [443, 149] on input "GU0015" at bounding box center [476, 155] width 70 height 13
click at [45, 71] on span "Замовлення та повідомлення" at bounding box center [53, 77] width 56 height 16
